Goal: Task Accomplishment & Management: Use online tool/utility

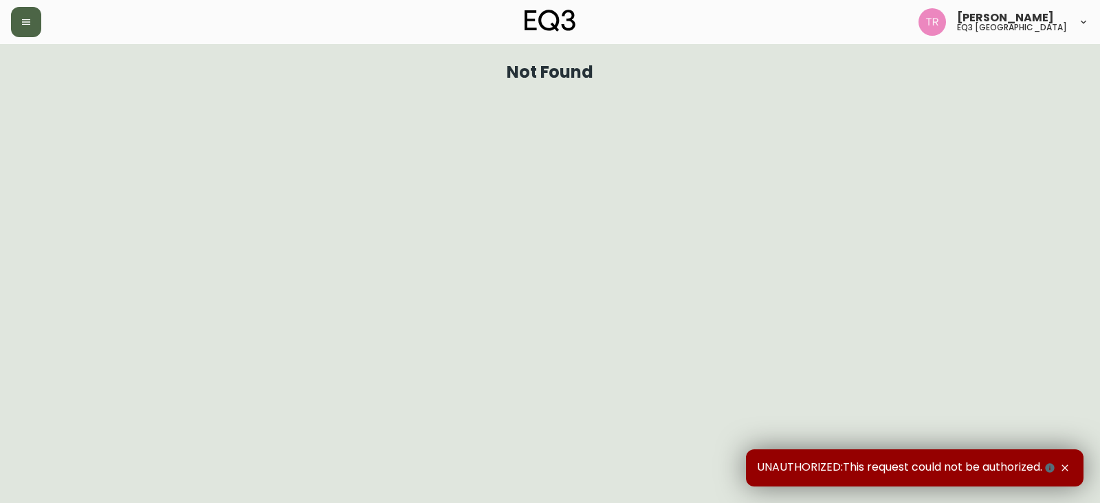
click at [17, 22] on button "button" at bounding box center [26, 22] width 30 height 30
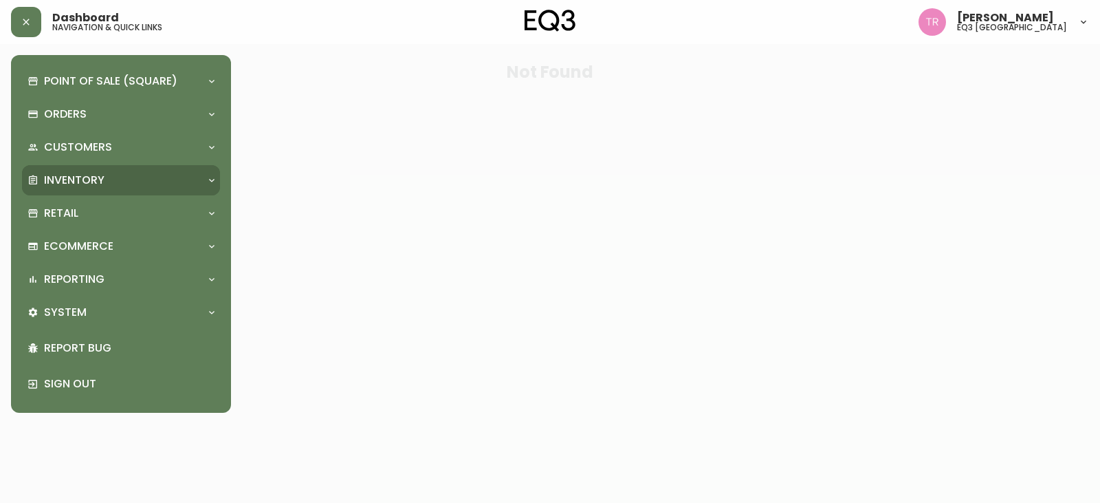
click at [80, 177] on p "Inventory" at bounding box center [74, 180] width 61 height 15
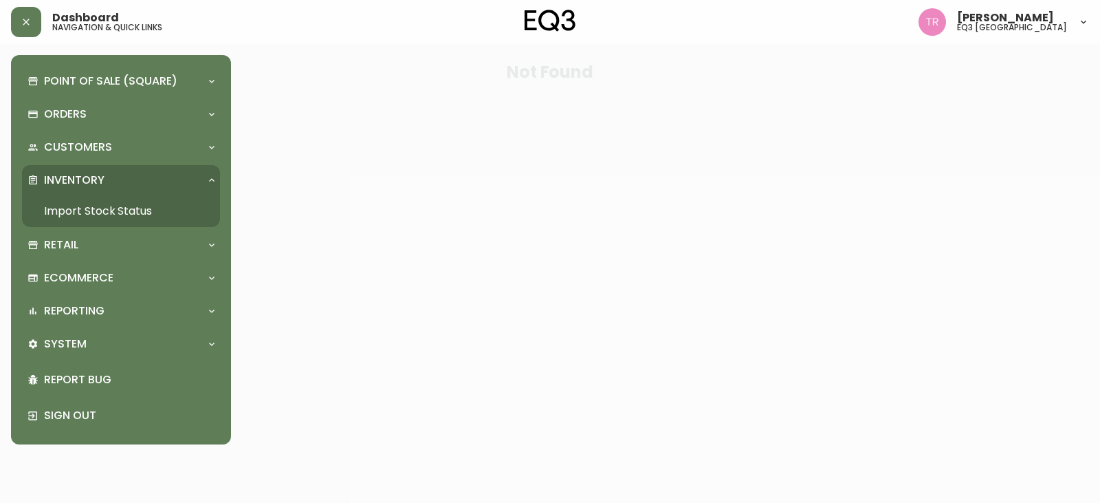
click at [75, 207] on link "Import Stock Status" at bounding box center [121, 211] width 198 height 32
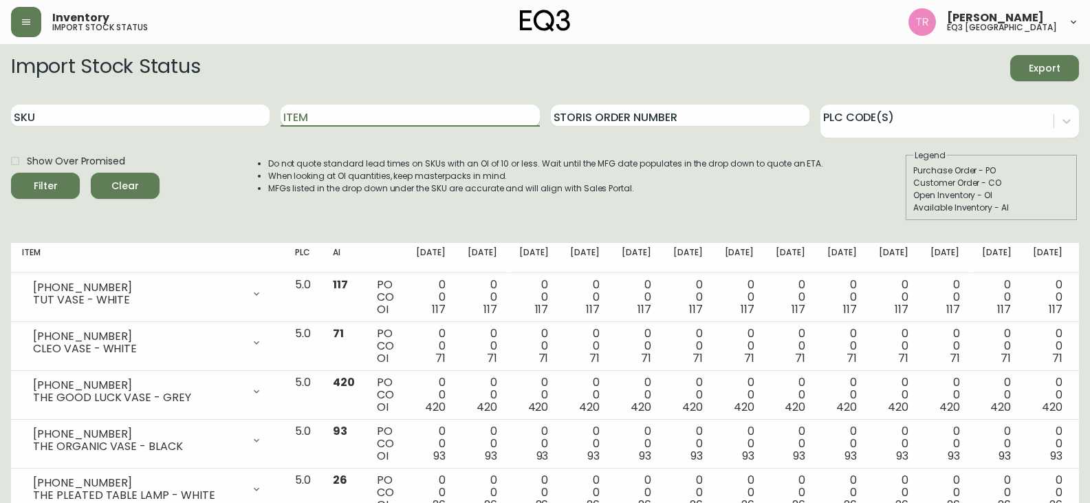
click at [415, 115] on input "Item" at bounding box center [410, 116] width 259 height 22
type input "OXBOW"
click at [50, 179] on div "Filter" at bounding box center [46, 185] width 24 height 17
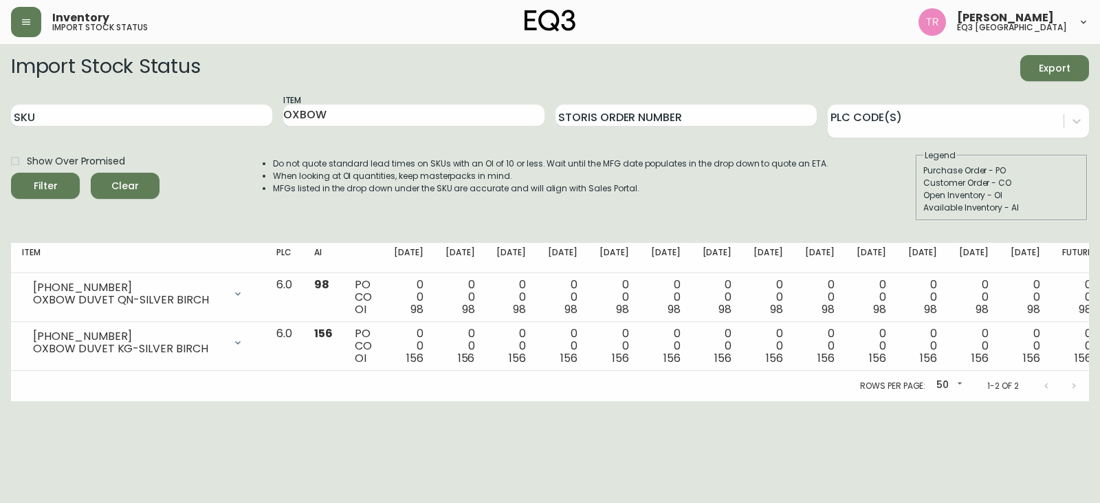
click at [537, 266] on th "[DATE]" at bounding box center [512, 258] width 52 height 30
